Goal: Obtain resource: Download file/media

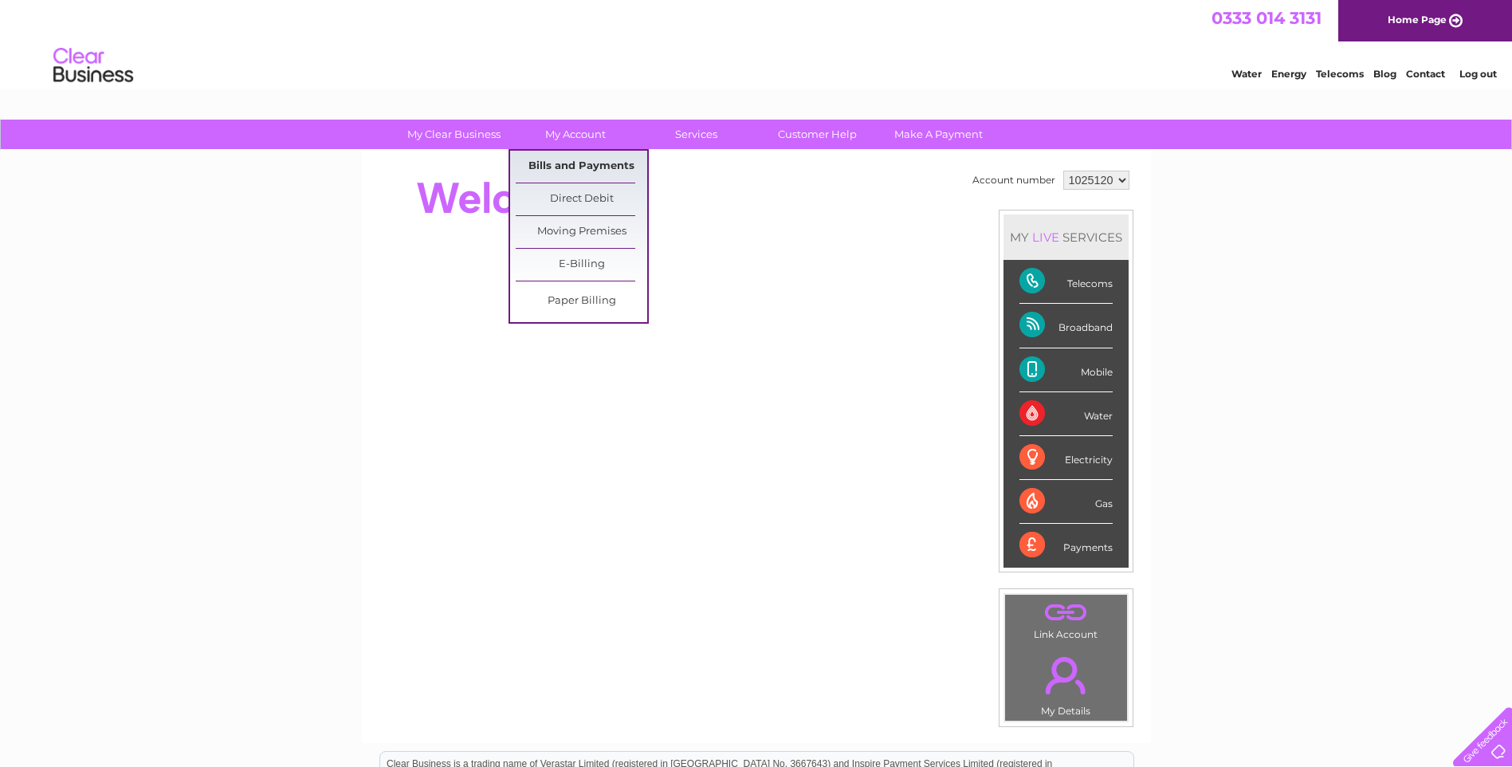
click at [571, 158] on link "Bills and Payments" at bounding box center [582, 167] width 132 height 32
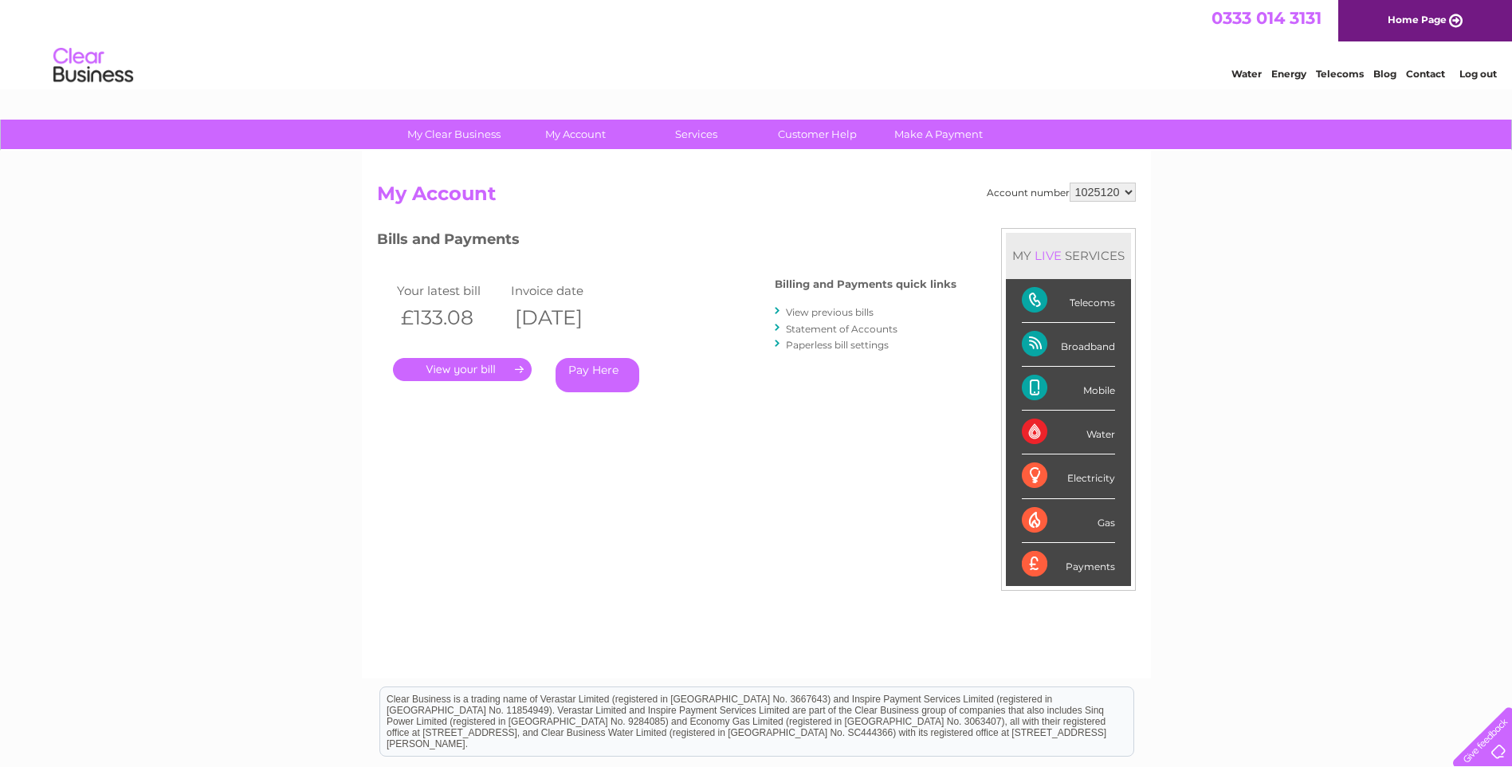
click at [481, 366] on link "." at bounding box center [462, 369] width 139 height 23
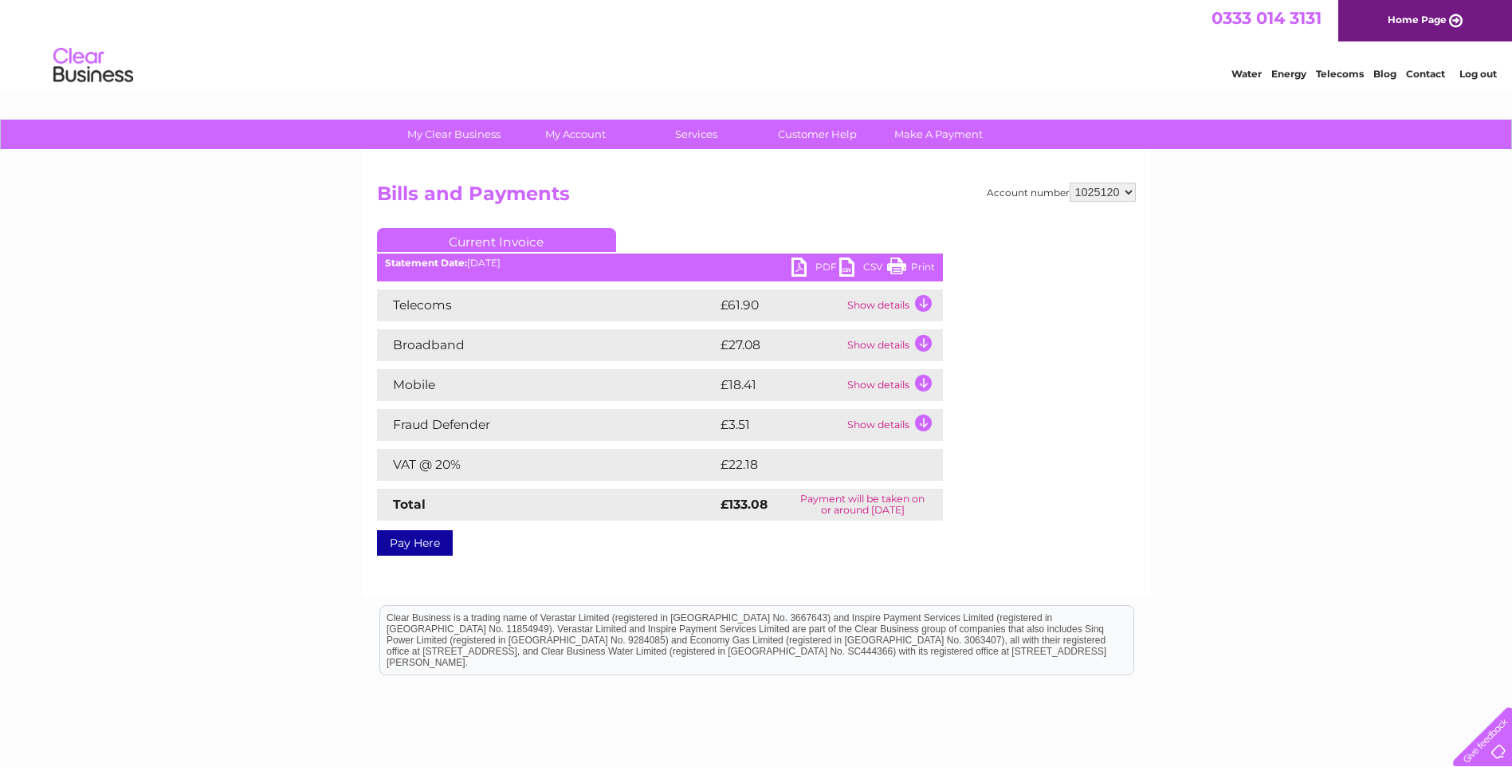
click at [808, 262] on link "PDF" at bounding box center [816, 269] width 48 height 23
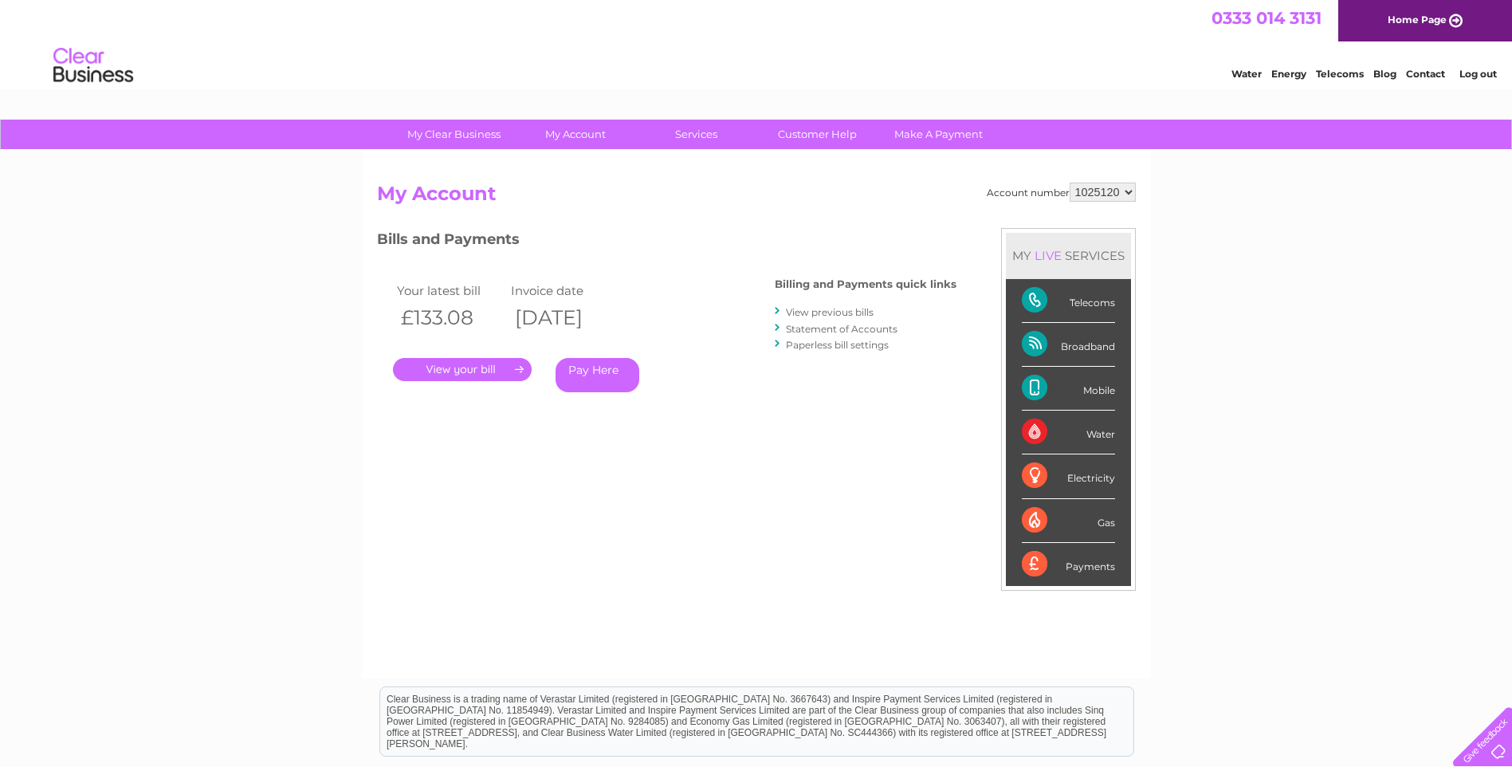
click at [800, 311] on link "View previous bills" at bounding box center [830, 312] width 88 height 12
click at [811, 307] on link "View previous bills" at bounding box center [830, 312] width 88 height 12
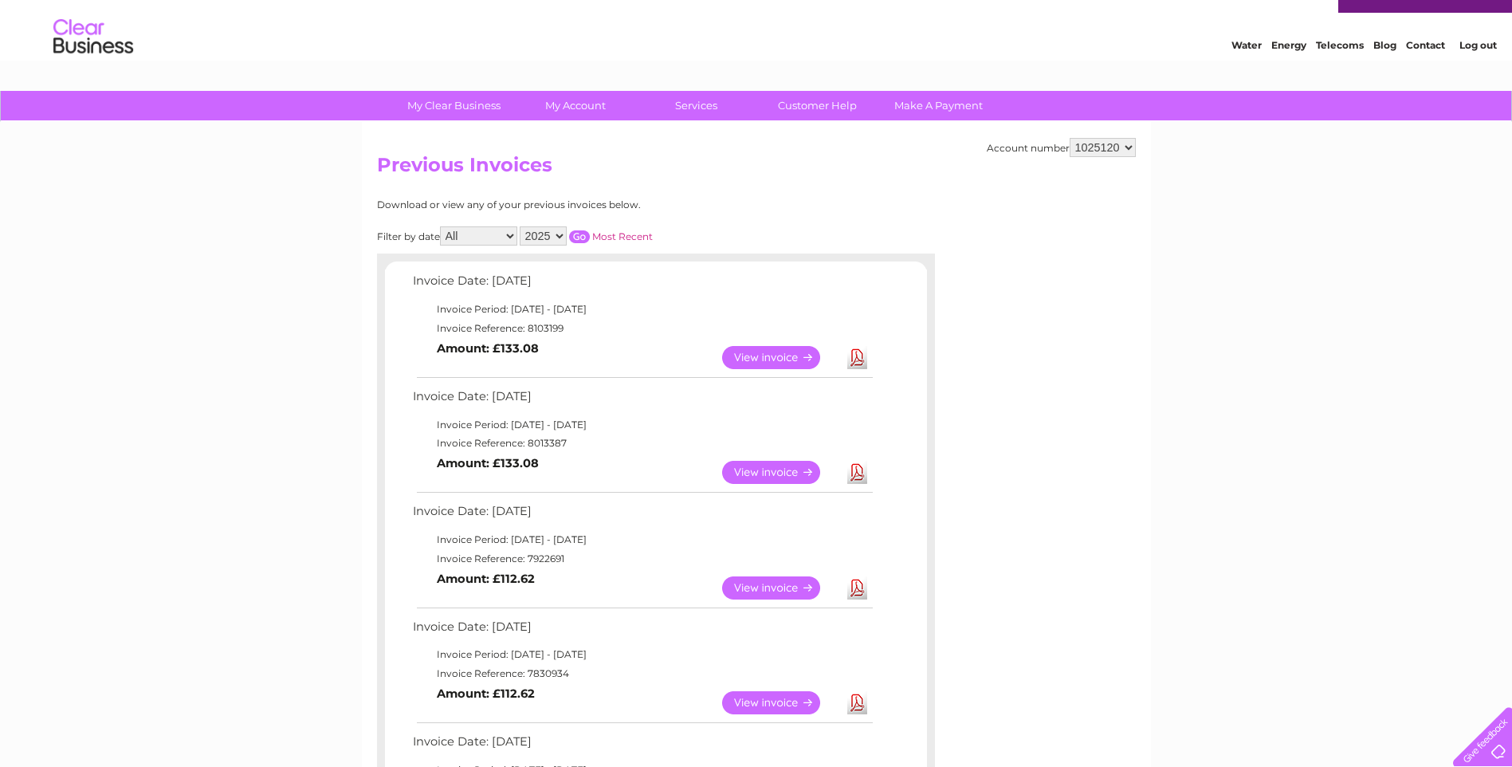
scroll to position [80, 0]
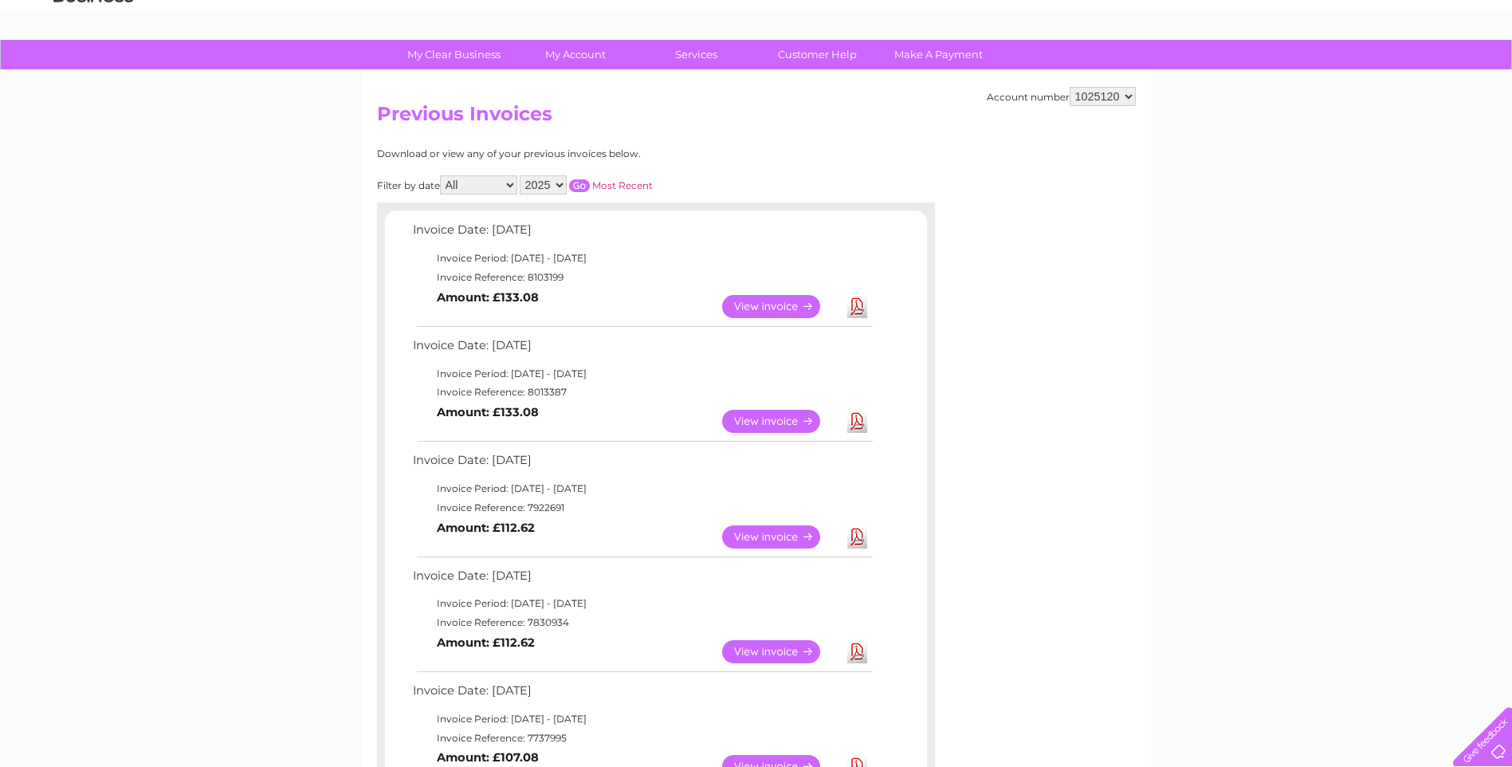
click at [791, 417] on link "View" at bounding box center [780, 421] width 117 height 23
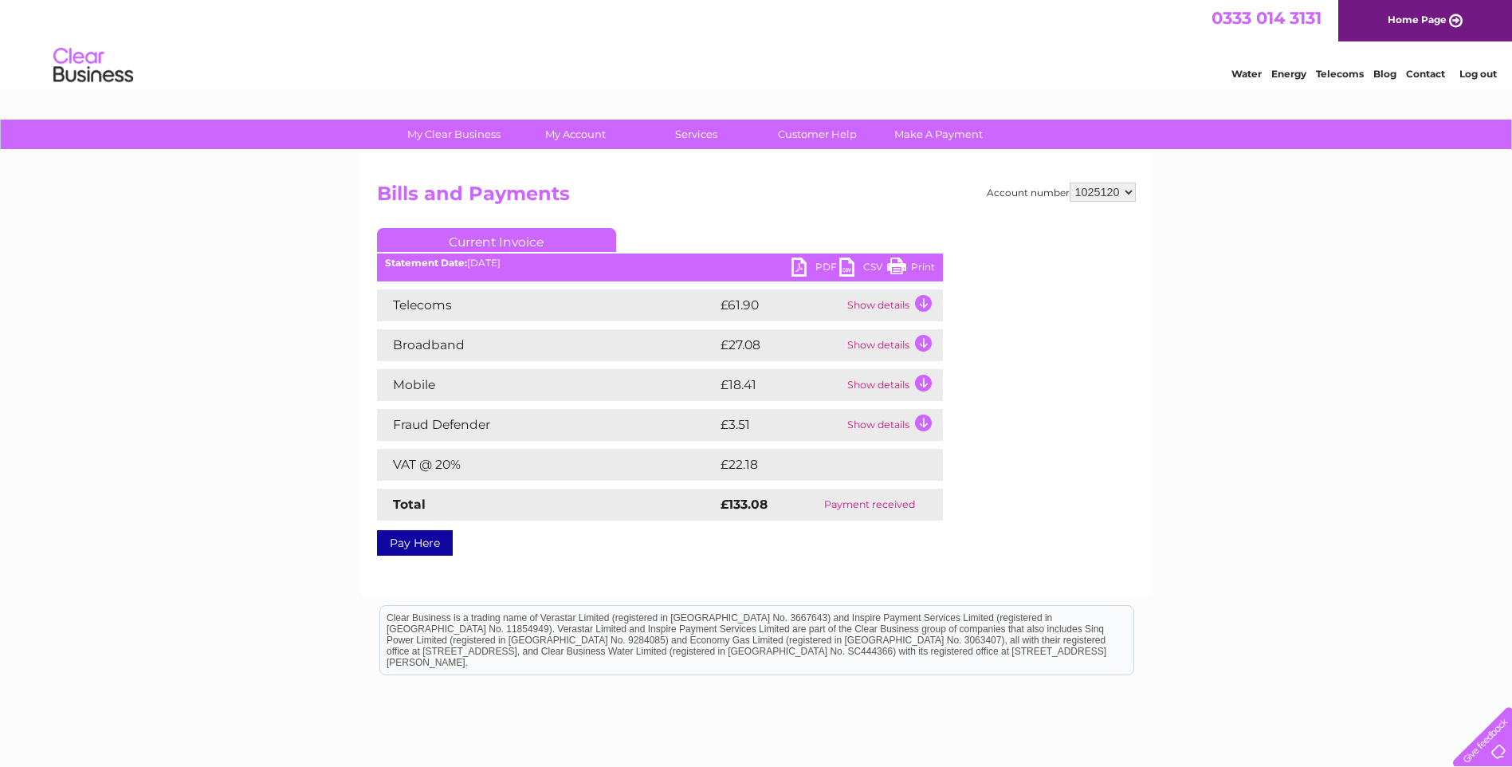
click at [803, 258] on link "PDF" at bounding box center [816, 269] width 48 height 23
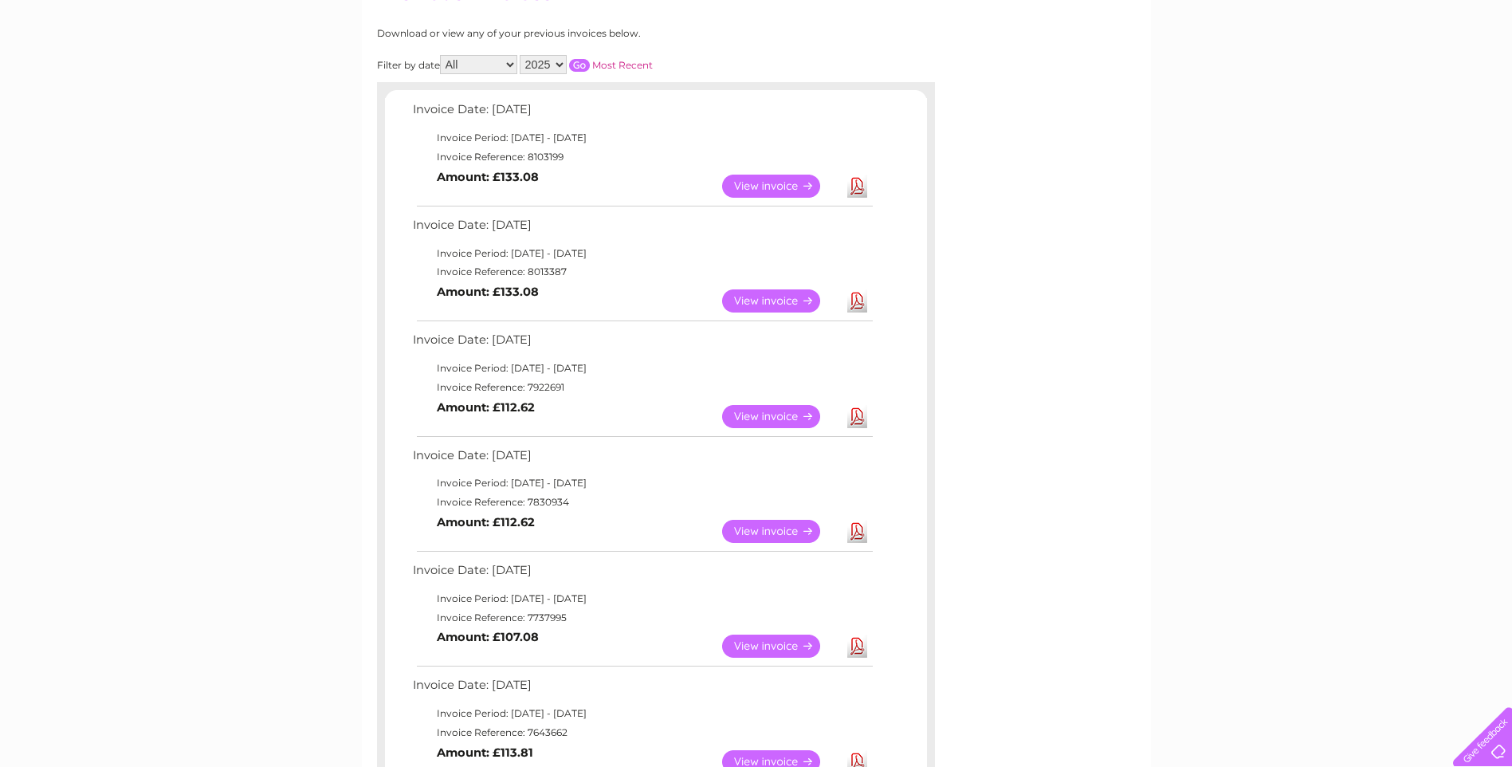
scroll to position [239, 0]
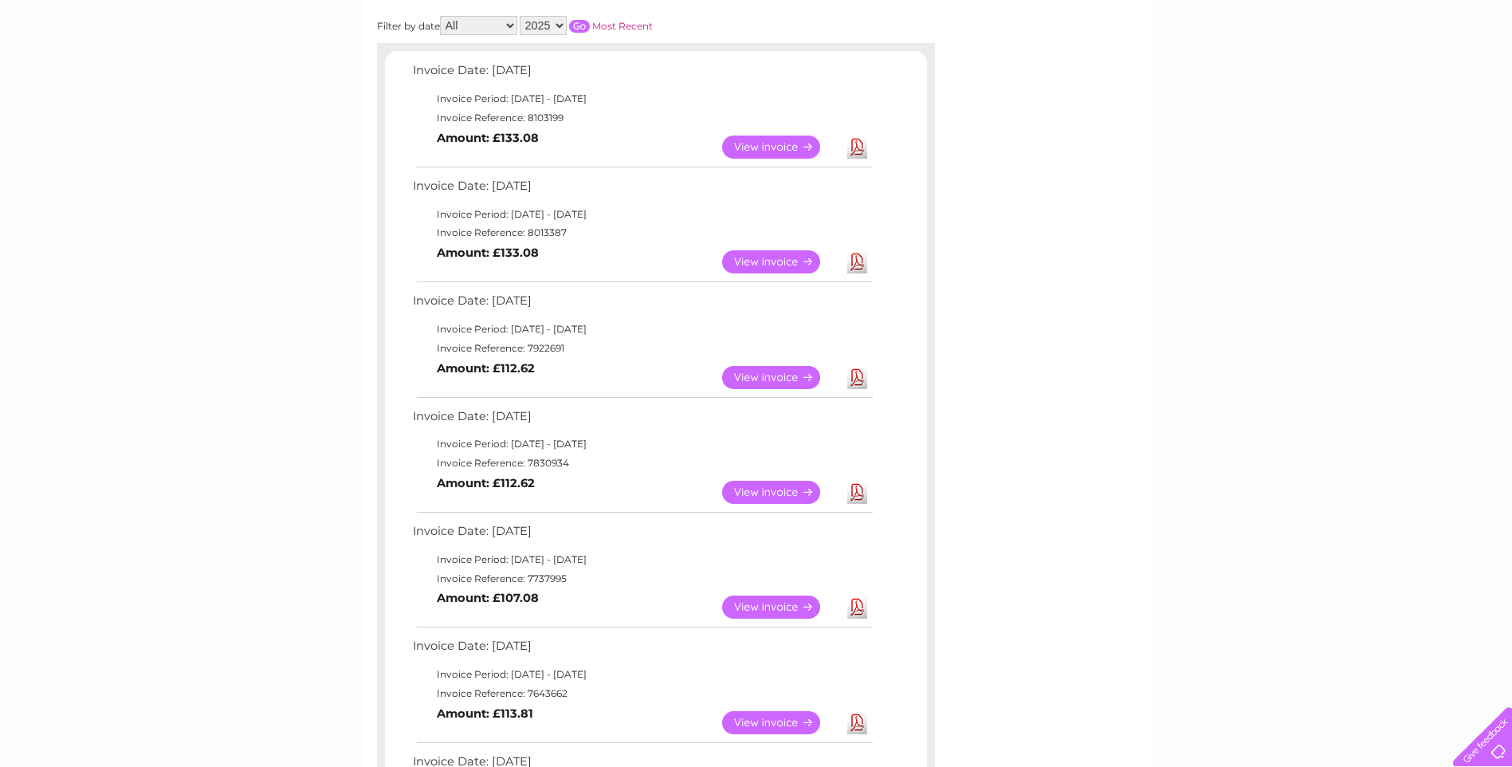
click at [769, 600] on link "View" at bounding box center [780, 607] width 117 height 23
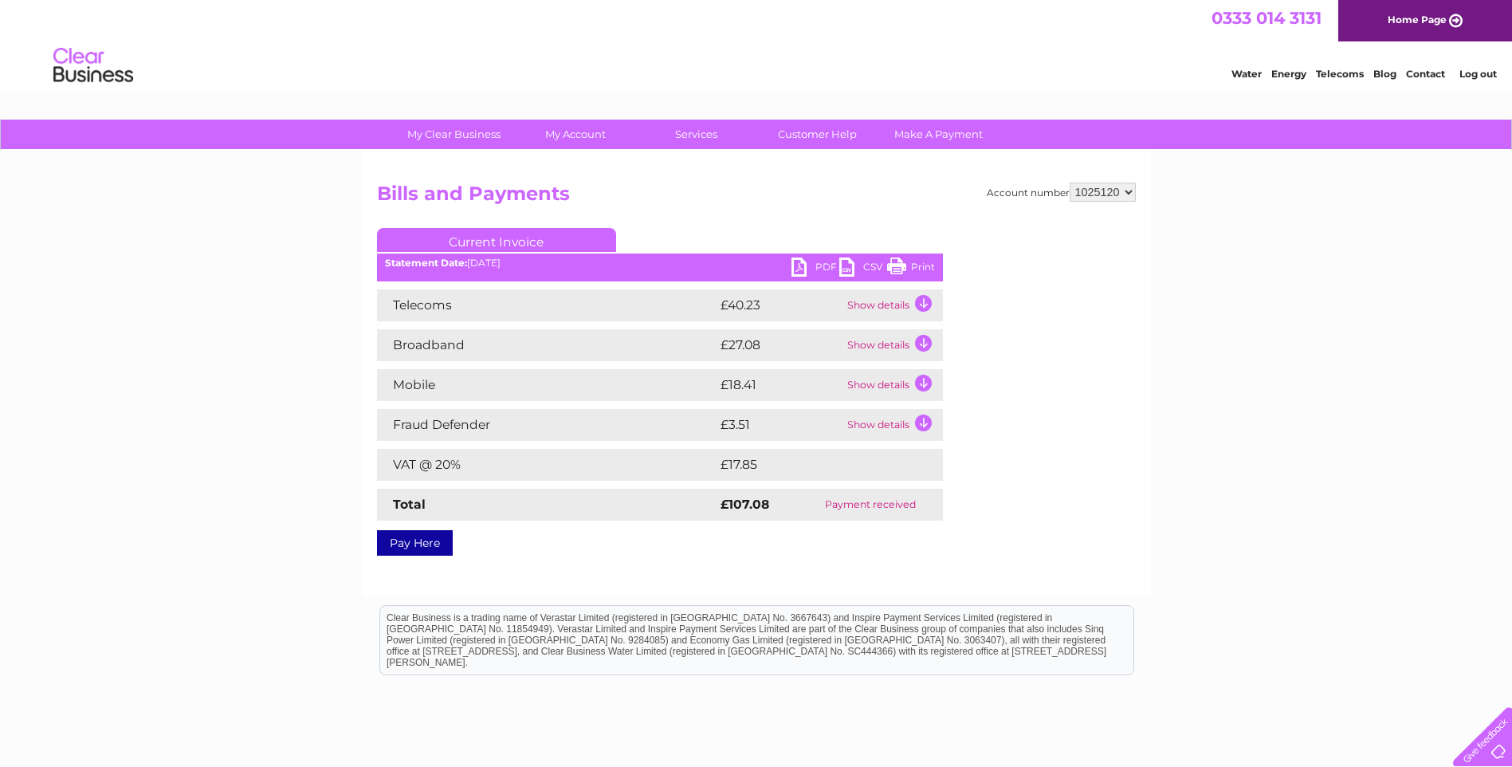
click at [808, 260] on link "PDF" at bounding box center [816, 269] width 48 height 23
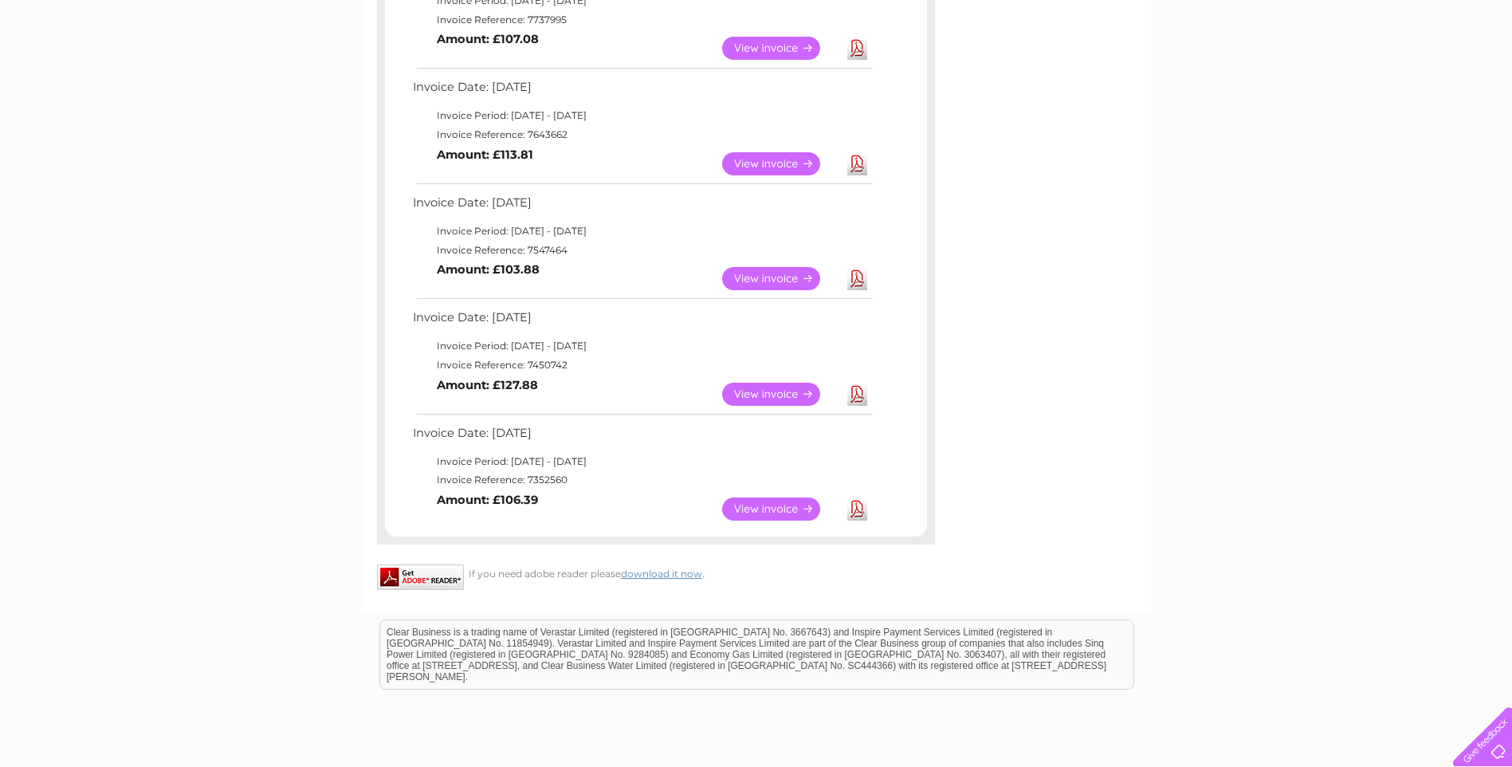
scroll to position [878, 0]
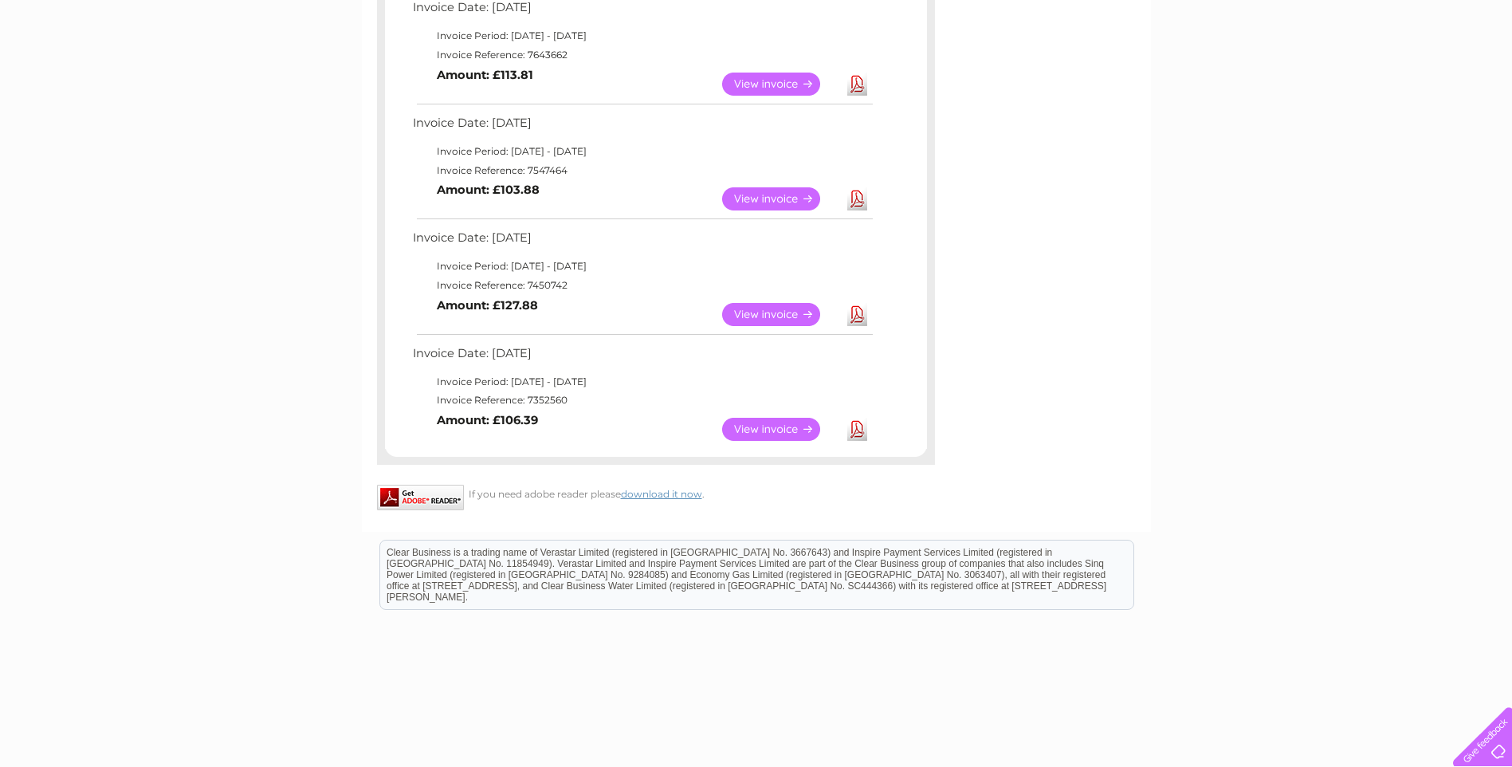
click at [778, 426] on link "View" at bounding box center [780, 429] width 117 height 23
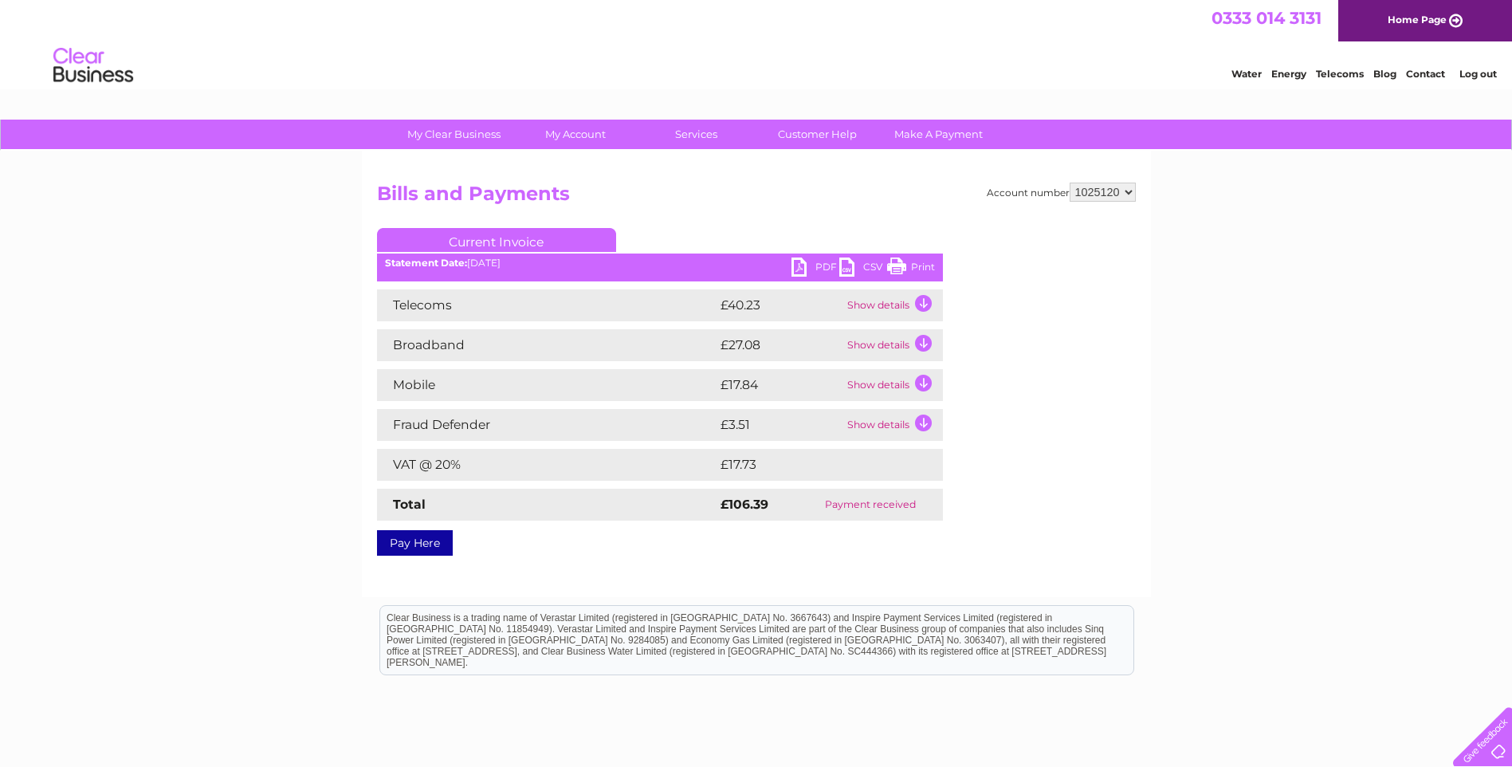
click at [819, 268] on link "PDF" at bounding box center [816, 269] width 48 height 23
click at [801, 265] on link "PDF" at bounding box center [816, 269] width 48 height 23
click at [799, 261] on link "PDF" at bounding box center [816, 269] width 48 height 23
click at [926, 257] on ul "Current Invoice" at bounding box center [660, 242] width 566 height 29
drag, startPoint x: 917, startPoint y: 265, endPoint x: 111, endPoint y: 81, distance: 826.8
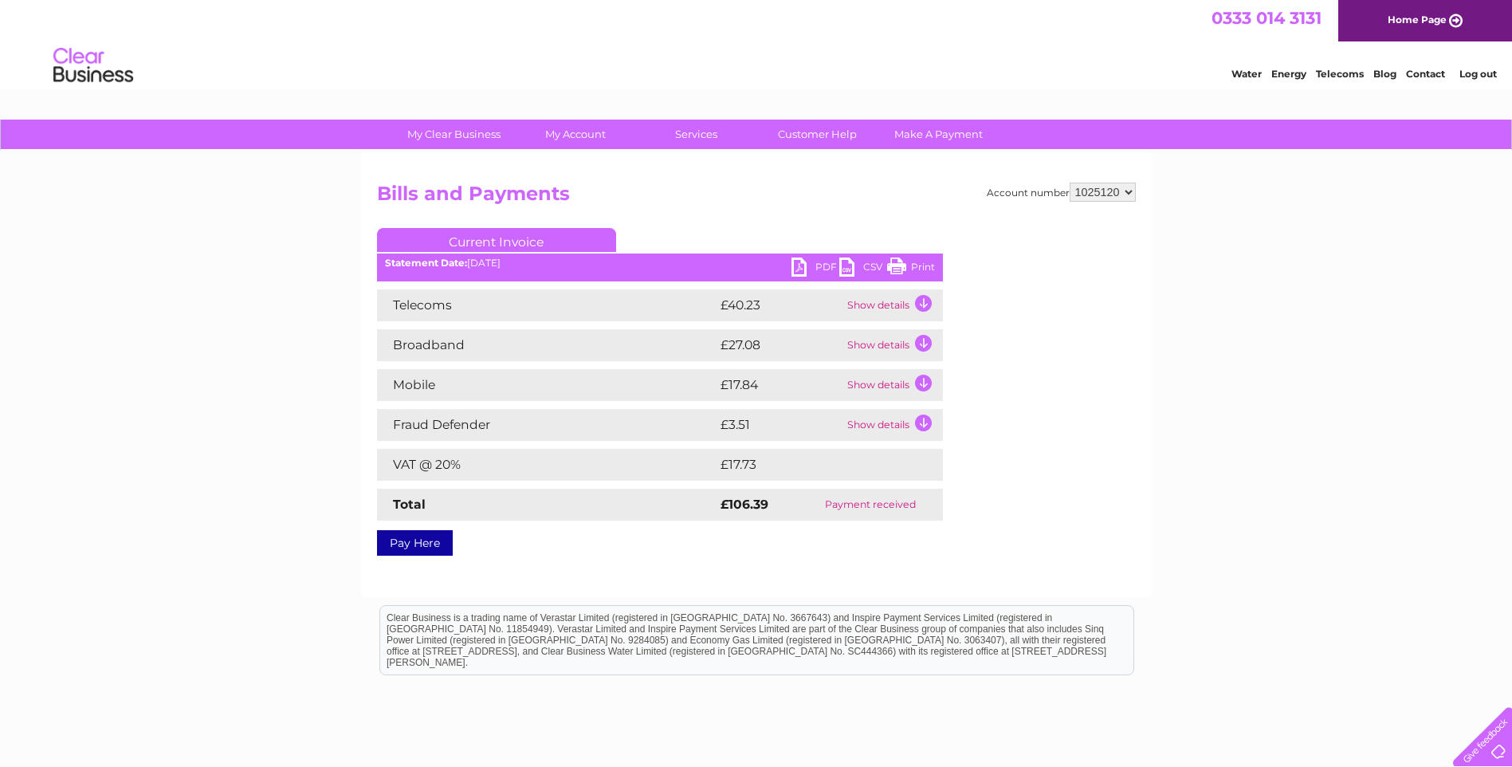
click at [917, 265] on link "Print" at bounding box center [911, 269] width 48 height 23
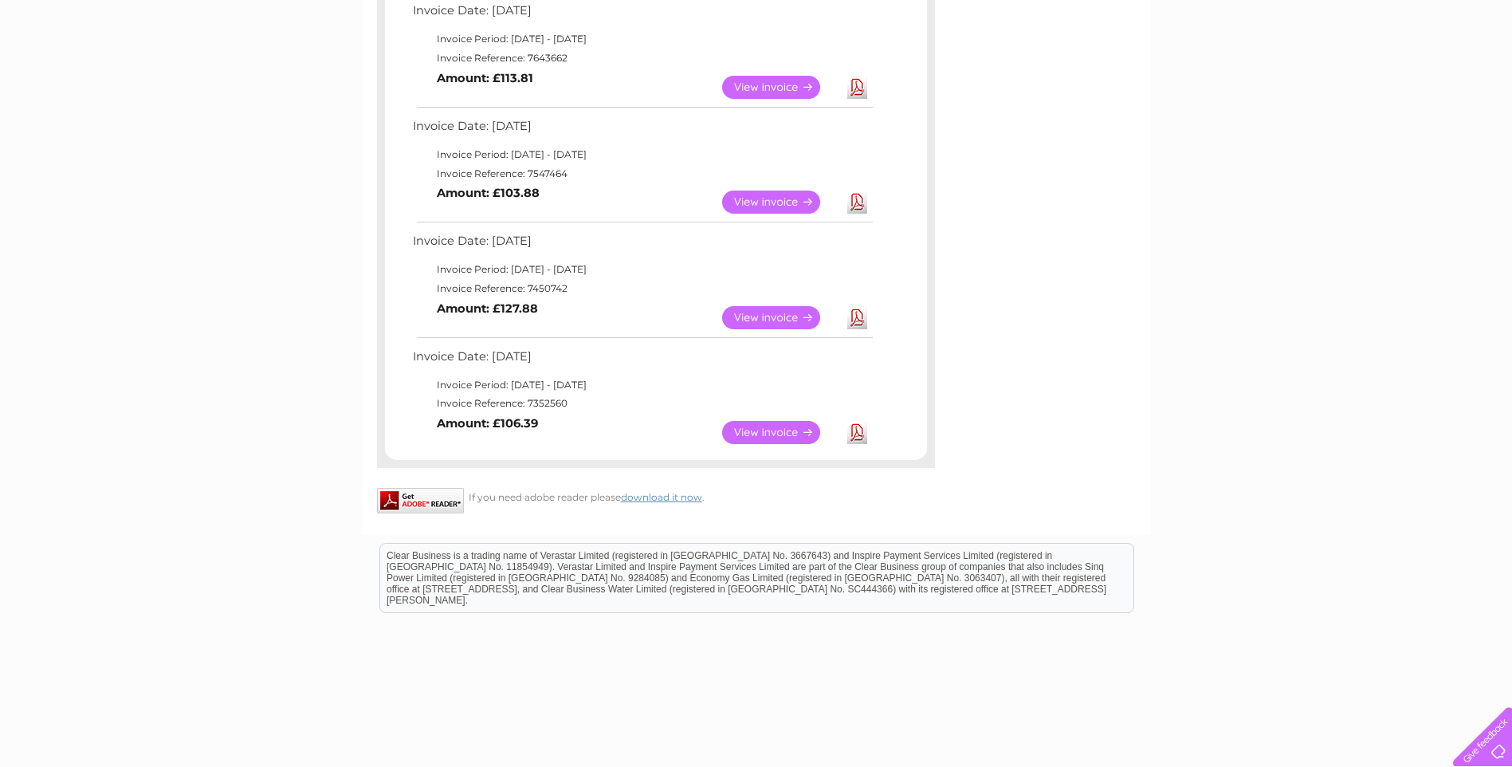
click at [762, 199] on link "View" at bounding box center [780, 202] width 117 height 23
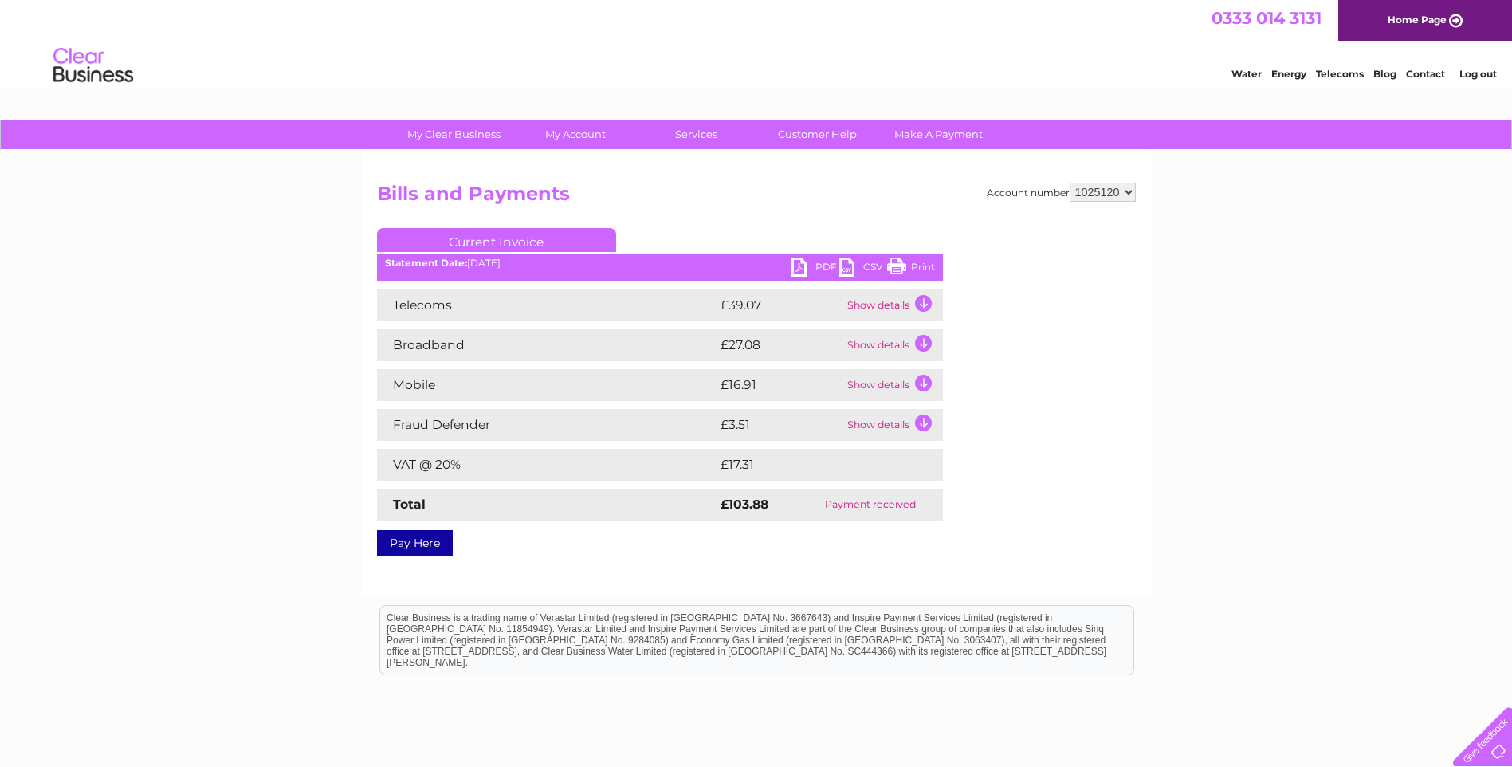
click at [799, 267] on link "PDF" at bounding box center [816, 269] width 48 height 23
drag, startPoint x: 92, startPoint y: 81, endPoint x: 910, endPoint y: 258, distance: 837.7
click at [910, 258] on link "Print" at bounding box center [911, 269] width 48 height 23
